Goal: Task Accomplishment & Management: Use online tool/utility

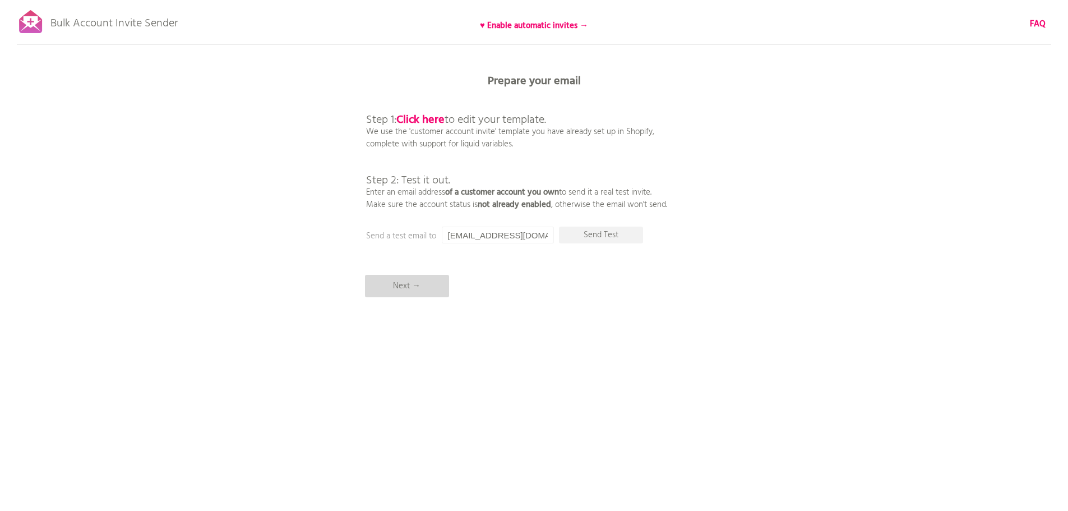
click at [422, 279] on p "Next →" at bounding box center [407, 286] width 84 height 22
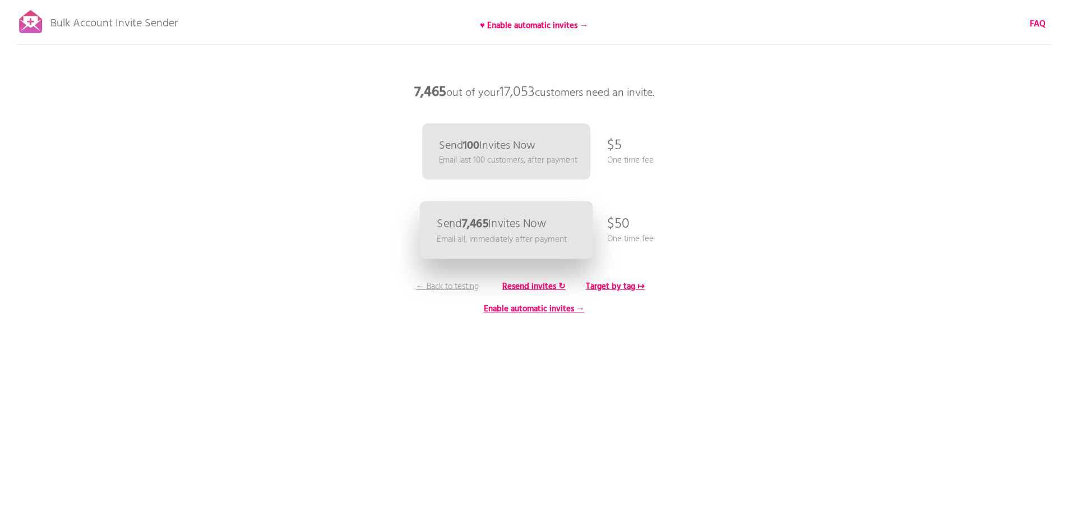
click at [492, 238] on p "Email all, immediately after payment" at bounding box center [502, 239] width 130 height 13
click at [442, 285] on p "← Back to testing" at bounding box center [447, 286] width 84 height 12
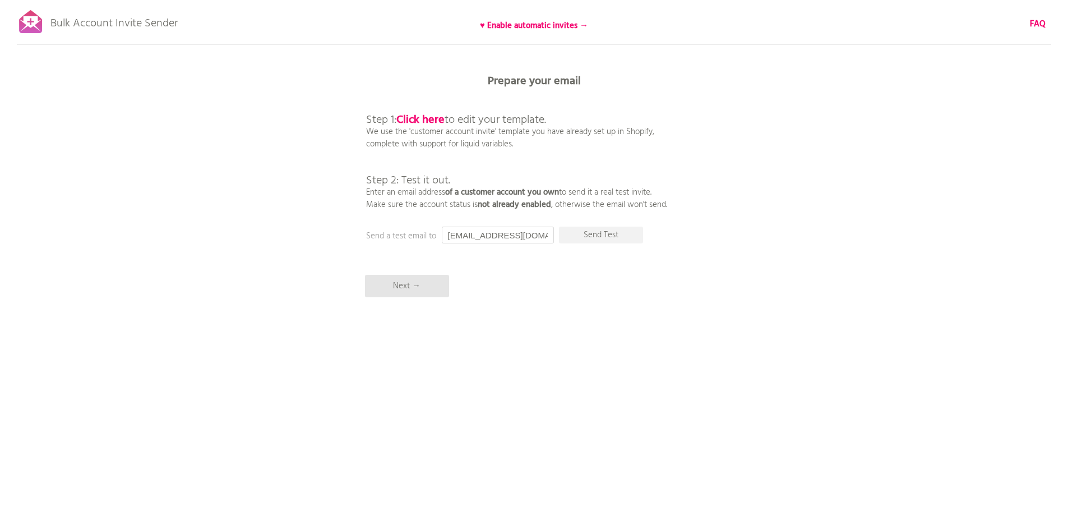
click at [509, 238] on input "[EMAIL_ADDRESS][DOMAIN_NAME]" at bounding box center [498, 235] width 112 height 17
type input "わ"
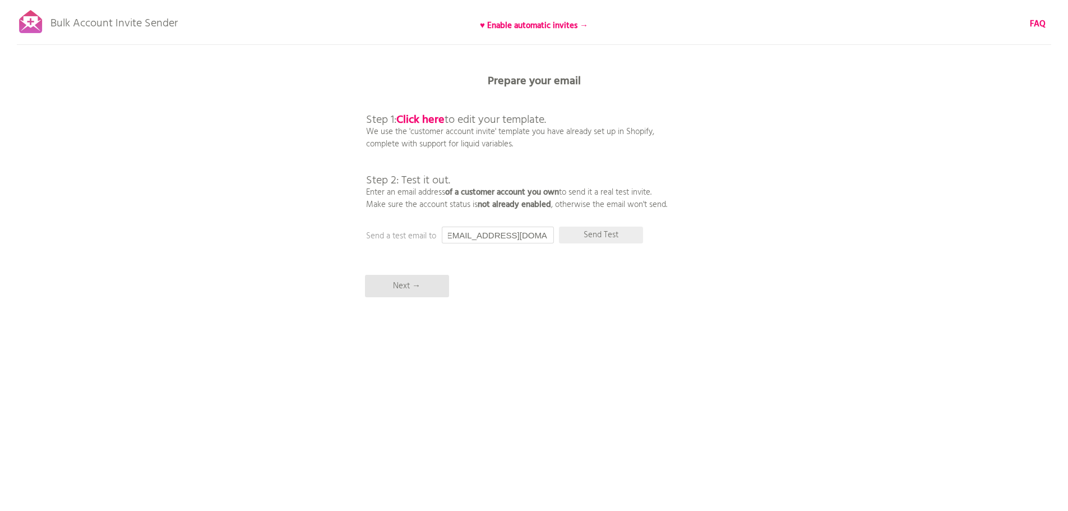
type input "[EMAIL_ADDRESS][DOMAIN_NAME]"
click at [604, 239] on p "Send Test" at bounding box center [601, 235] width 84 height 17
click at [414, 286] on p "Next →" at bounding box center [407, 286] width 84 height 22
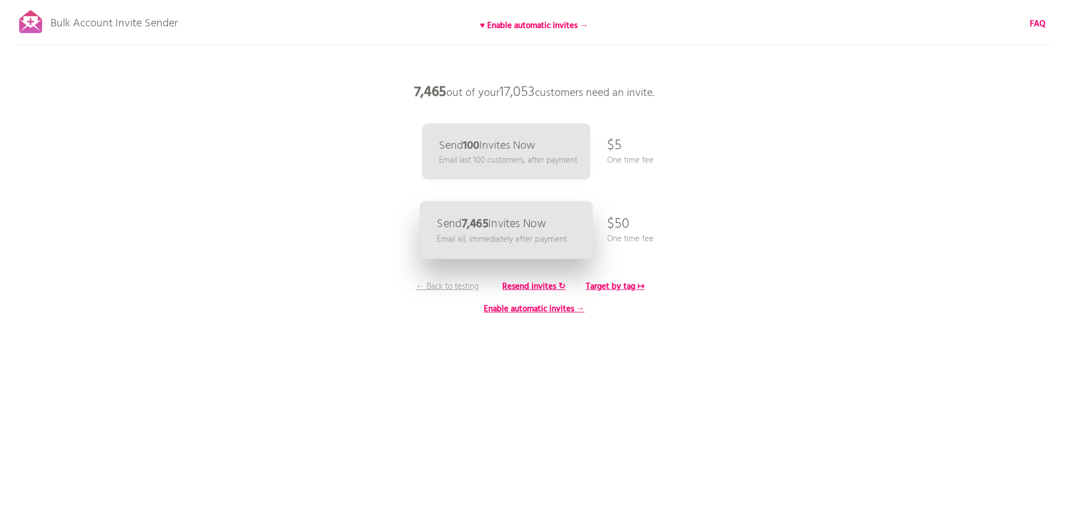
click at [468, 237] on p "Email all, immediately after payment" at bounding box center [502, 239] width 130 height 13
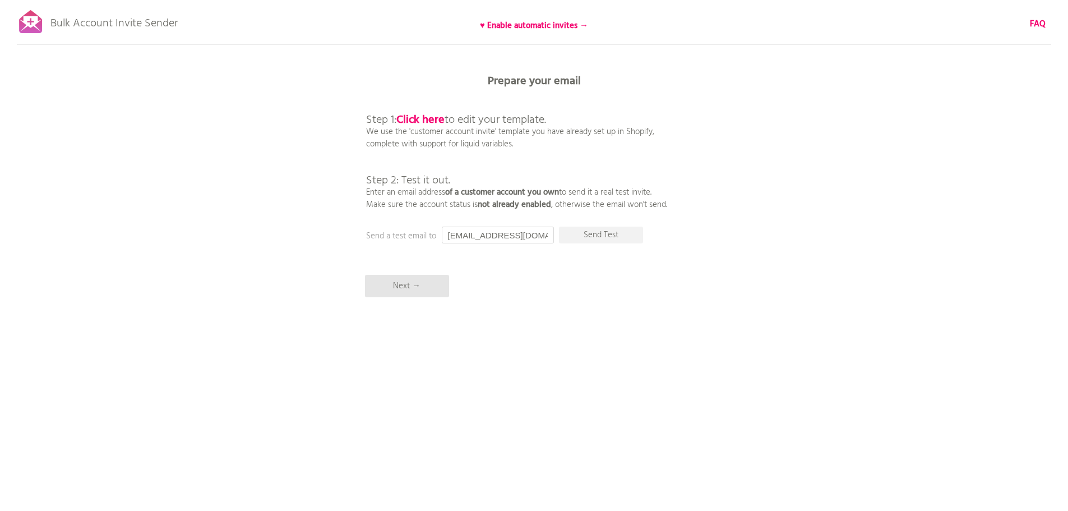
click at [529, 238] on input "[EMAIL_ADDRESS][DOMAIN_NAME]" at bounding box center [498, 235] width 112 height 17
click at [608, 238] on p "Send Test" at bounding box center [601, 235] width 84 height 17
drag, startPoint x: 520, startPoint y: 233, endPoint x: 411, endPoint y: 232, distance: 108.8
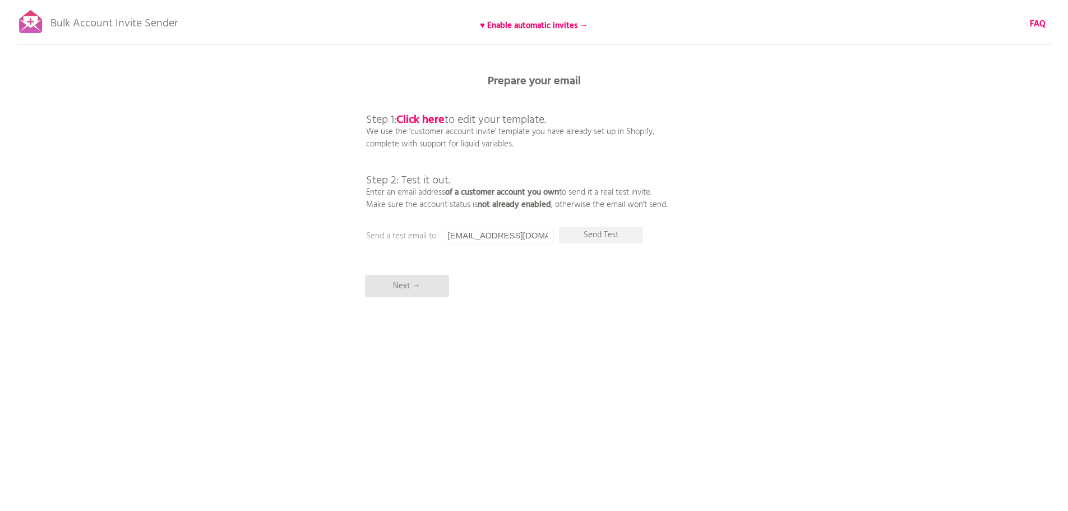
click at [416, 0] on div "Prepare your email Step 1: Click here to edit your template. We use the 'custom…" at bounding box center [534, 0] width 1068 height 0
type input "わ"
type input "[EMAIL_ADDRESS][DOMAIN_NAME]"
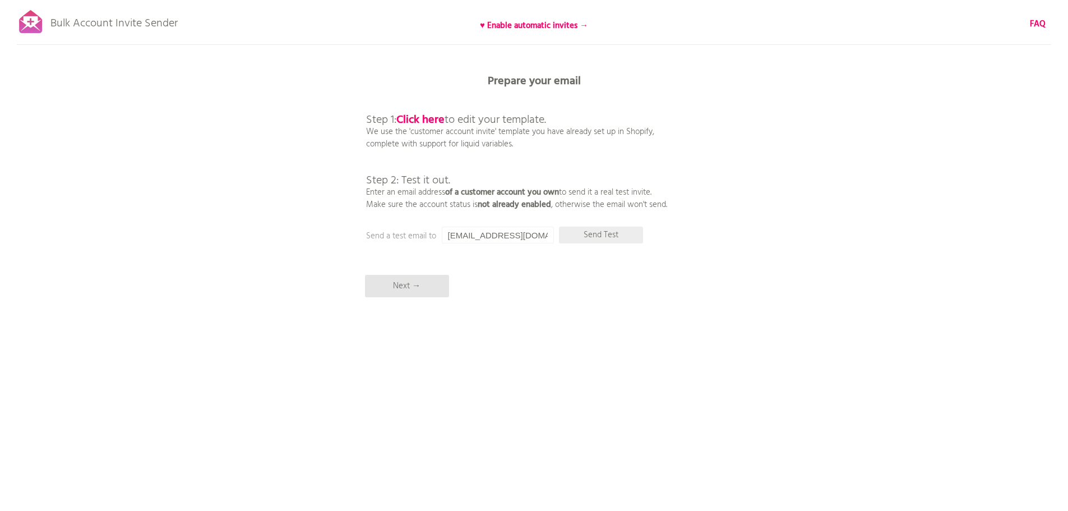
click at [603, 232] on p "Send Test" at bounding box center [601, 235] width 84 height 17
click at [413, 290] on p "Next →" at bounding box center [407, 286] width 84 height 22
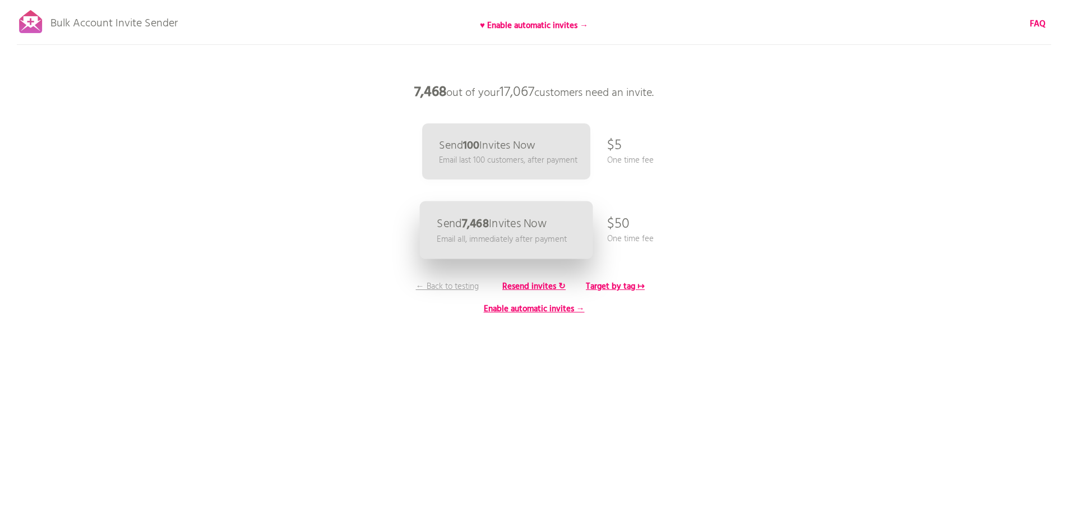
click at [505, 230] on p "Send 7,468 Invites Now" at bounding box center [492, 224] width 110 height 12
click at [457, 281] on p "← Back to testing" at bounding box center [447, 286] width 84 height 12
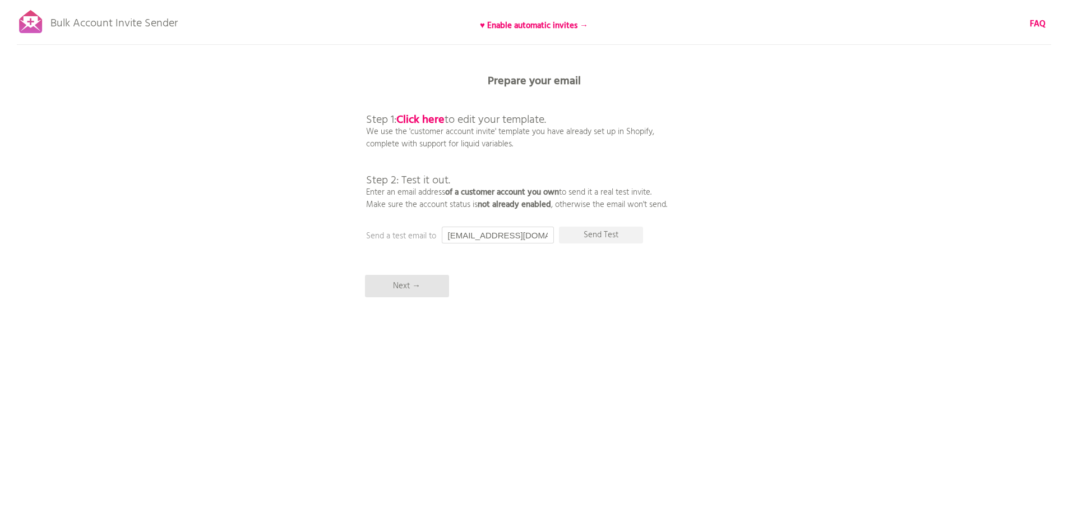
drag, startPoint x: 495, startPoint y: 238, endPoint x: 406, endPoint y: 234, distance: 88.6
click at [409, 0] on div "Prepare your email Step 1: Click here to edit your template. We use the 'custom…" at bounding box center [534, 0] width 1068 height 0
type input "[EMAIL_ADDRESS][DOMAIN_NAME]"
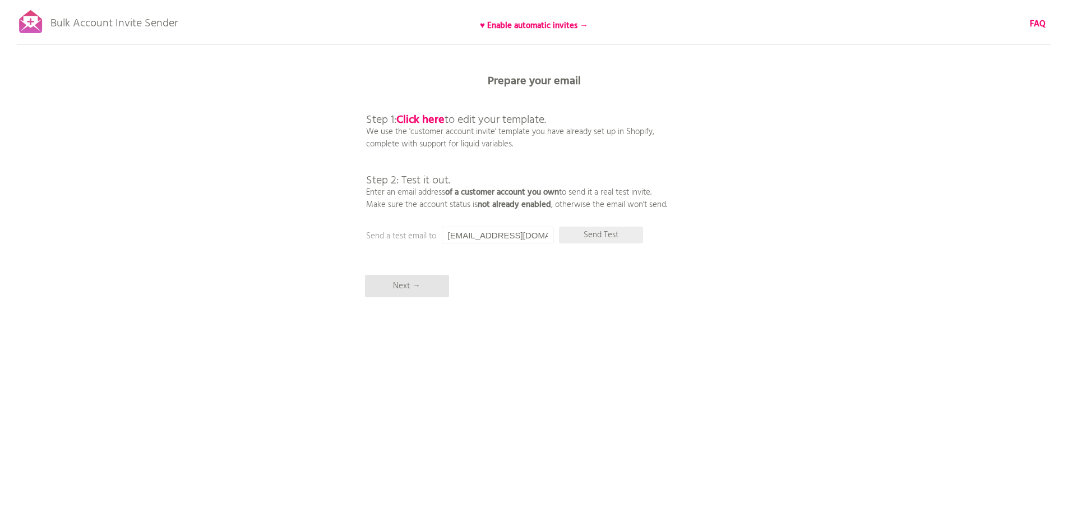
click at [595, 232] on p "Send Test" at bounding box center [601, 235] width 84 height 17
click at [407, 288] on p "Next →" at bounding box center [407, 286] width 84 height 22
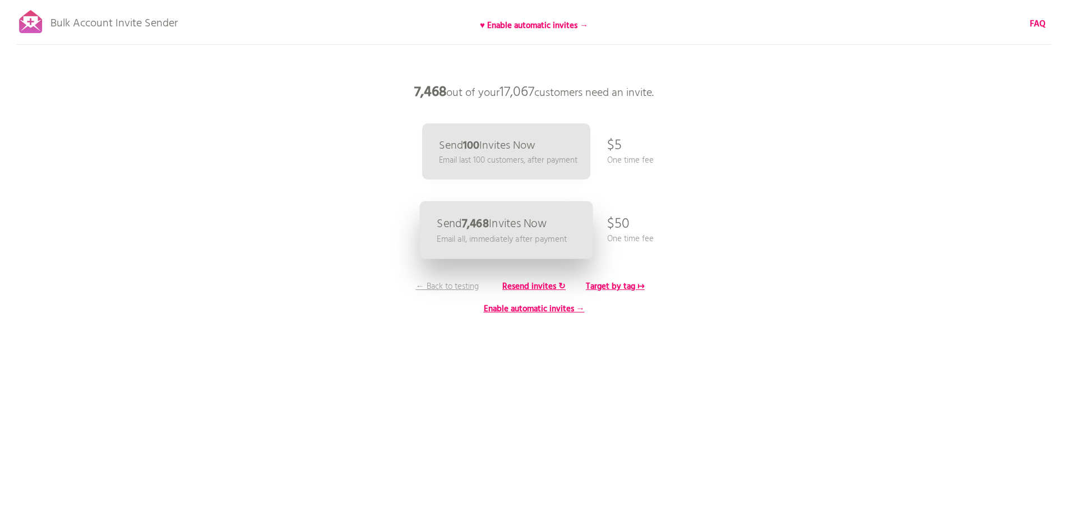
click at [494, 218] on p "Send 7,468 Invites Now" at bounding box center [492, 224] width 110 height 12
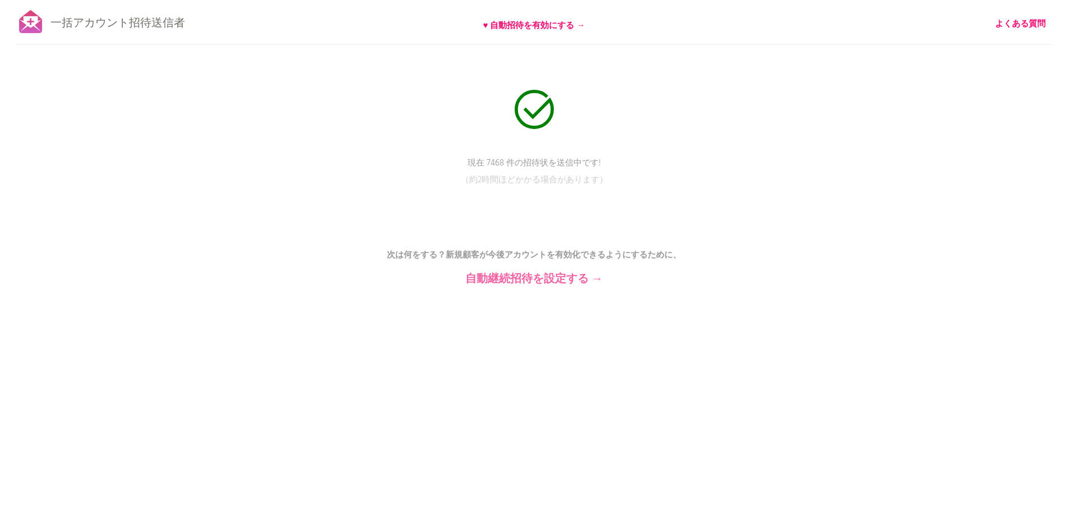
click at [551, 278] on font "自動継続招待を設定する →" at bounding box center [533, 279] width 137 height 18
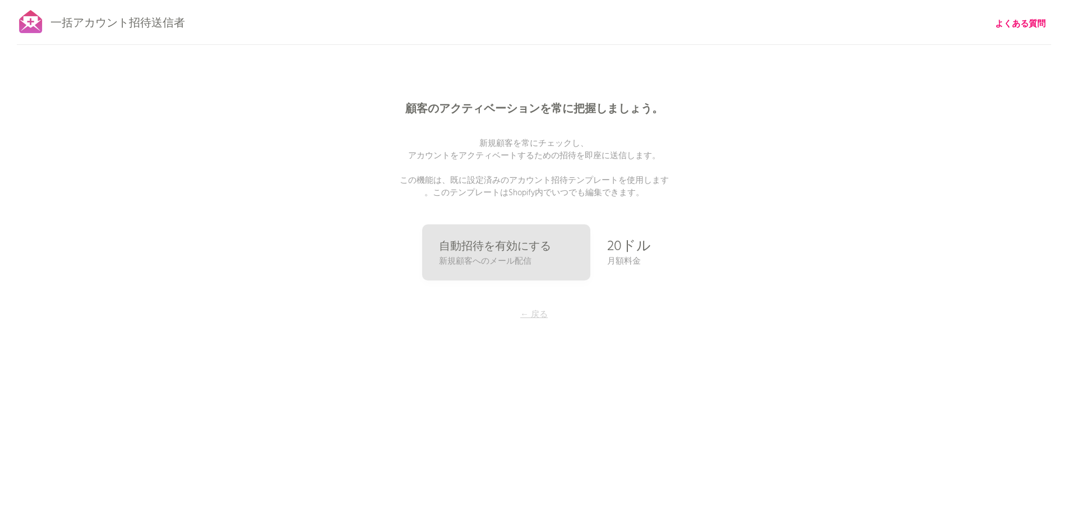
click at [539, 315] on font "← 戻る" at bounding box center [533, 314] width 27 height 13
